Goal: Task Accomplishment & Management: Manage account settings

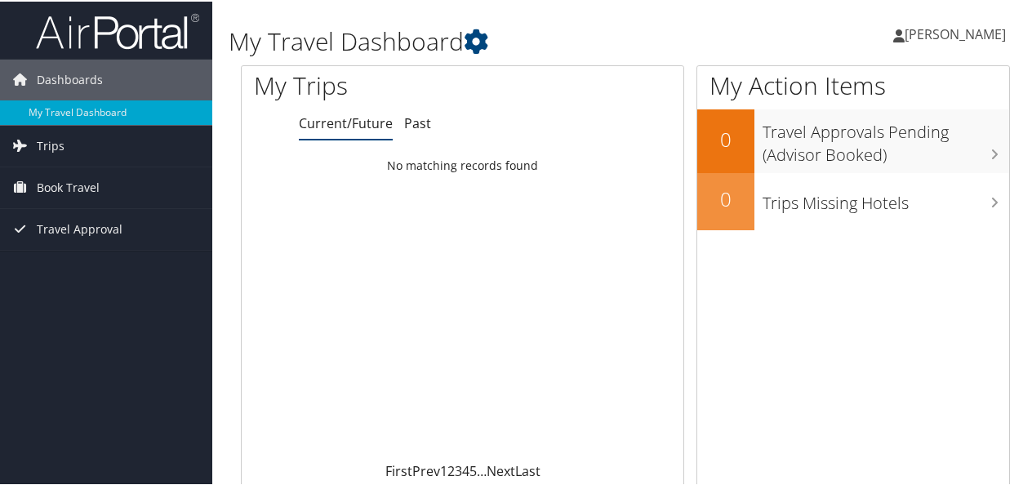
drag, startPoint x: 0, startPoint y: 0, endPoint x: 918, endPoint y: 33, distance: 918.5
click at [905, 33] on icon at bounding box center [898, 34] width 11 height 13
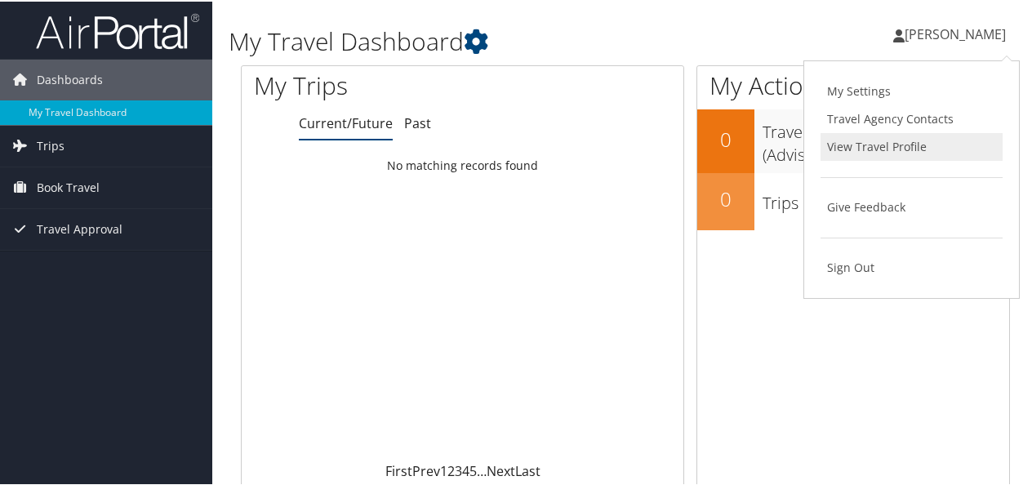
click at [895, 145] on link "View Travel Profile" at bounding box center [912, 145] width 182 height 28
